Goal: Transaction & Acquisition: Purchase product/service

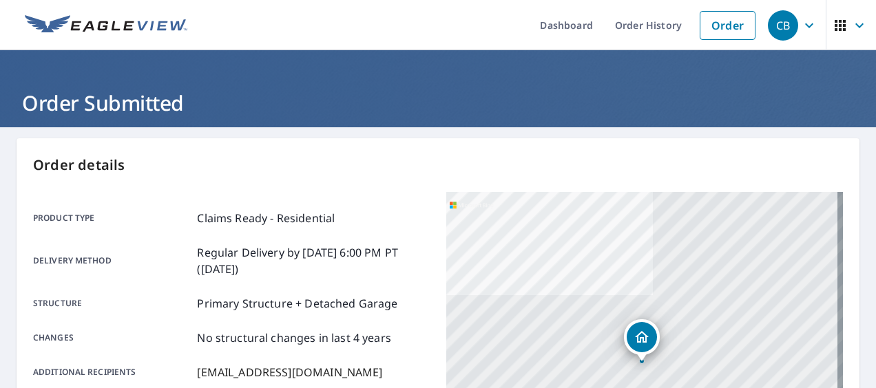
scroll to position [390, 0]
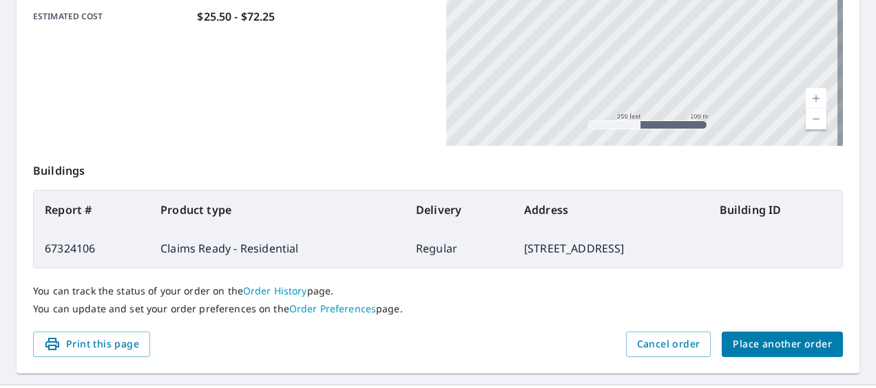
click at [760, 341] on span "Place another order" at bounding box center [782, 344] width 99 height 17
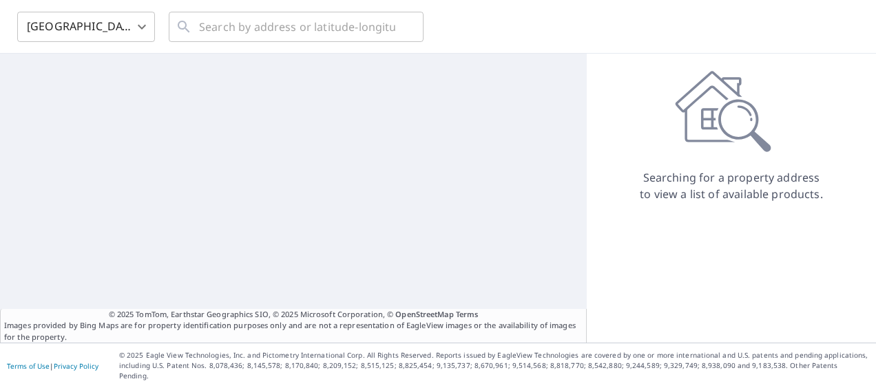
scroll to position [40, 0]
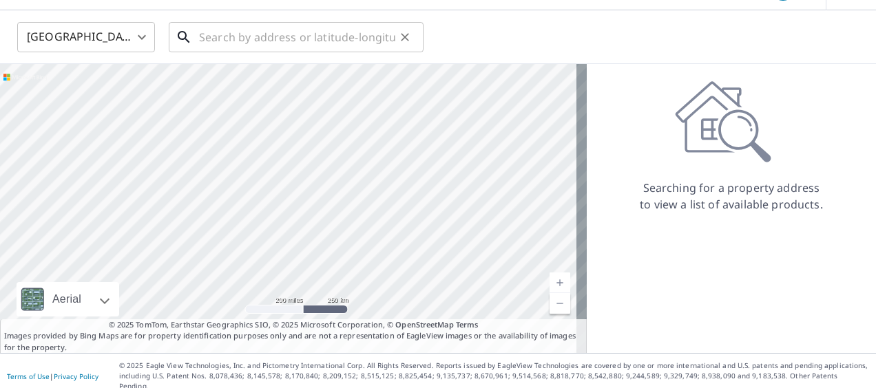
click at [244, 39] on input "text" at bounding box center [297, 37] width 196 height 39
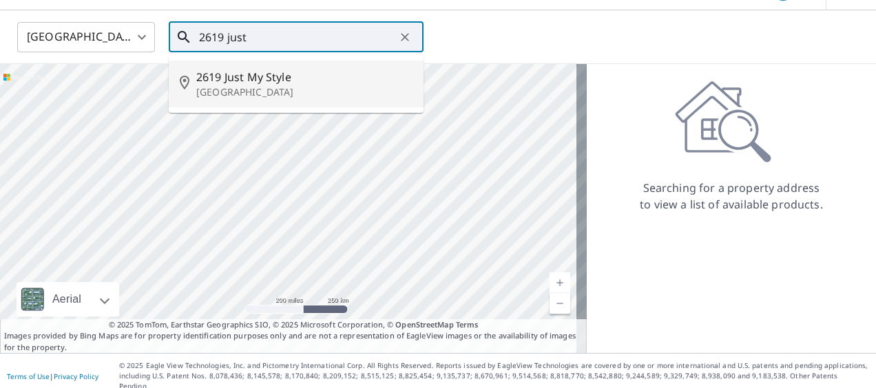
click at [248, 77] on span "2619 Just My Style" at bounding box center [304, 77] width 216 height 17
type input "2619 Just My Style [GEOGRAPHIC_DATA]"
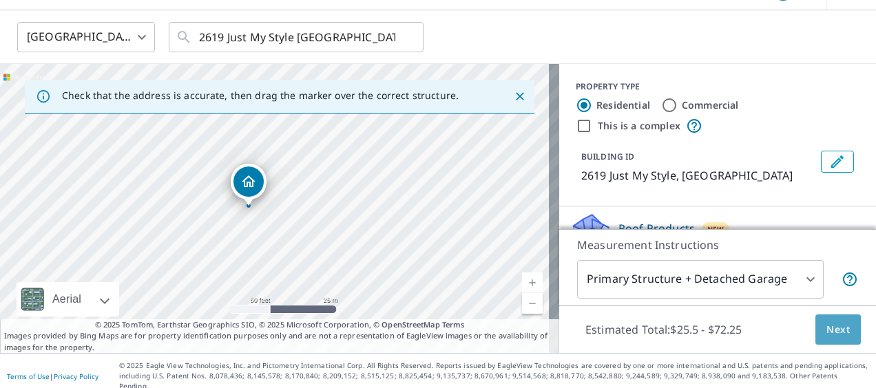
click at [837, 330] on span "Next" at bounding box center [837, 330] width 23 height 17
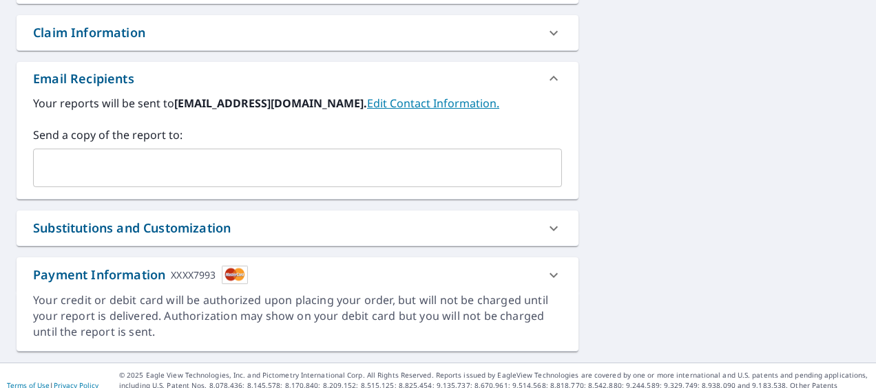
scroll to position [492, 0]
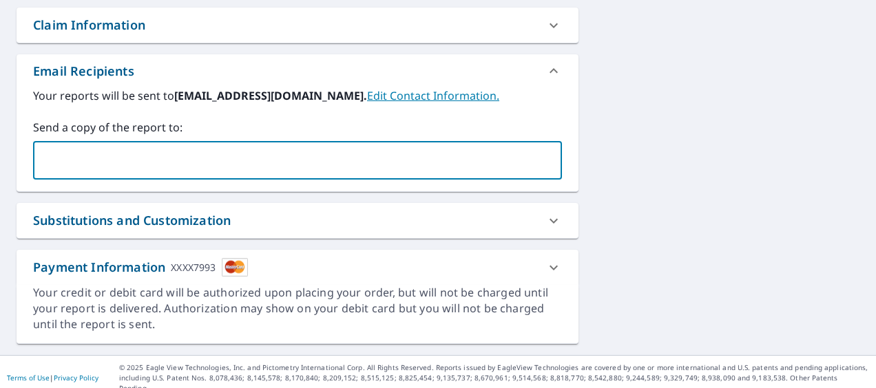
click at [59, 161] on input "text" at bounding box center [287, 160] width 496 height 26
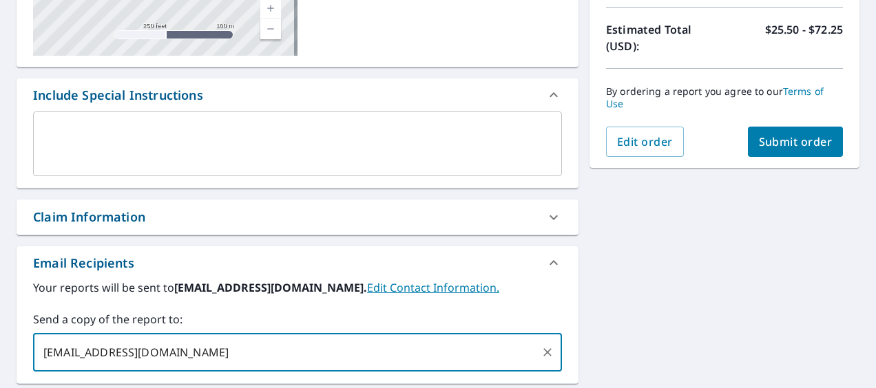
scroll to position [79, 0]
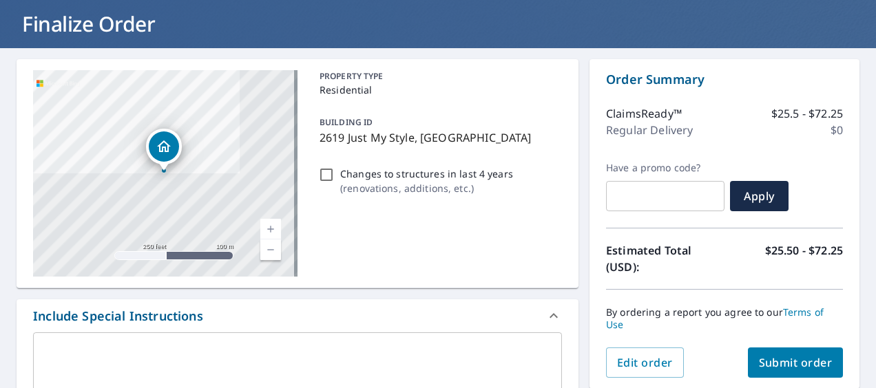
type input "[EMAIL_ADDRESS][DOMAIN_NAME]"
click at [789, 362] on span "Submit order" at bounding box center [796, 362] width 74 height 15
